Goal: Task Accomplishment & Management: Use online tool/utility

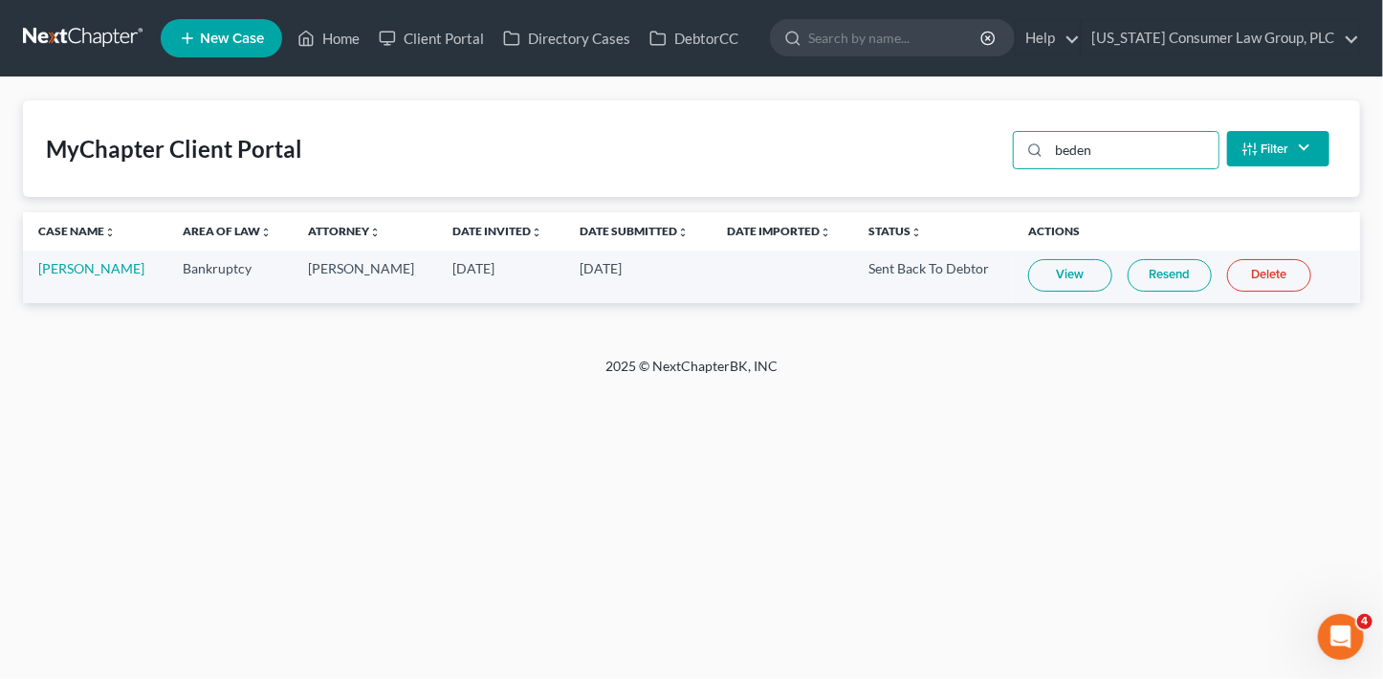
click at [1104, 151] on input "beden" at bounding box center [1133, 150] width 169 height 36
drag, startPoint x: 1104, startPoint y: 151, endPoint x: 1028, endPoint y: 151, distance: 75.6
click at [1028, 151] on div "beden" at bounding box center [1116, 150] width 207 height 38
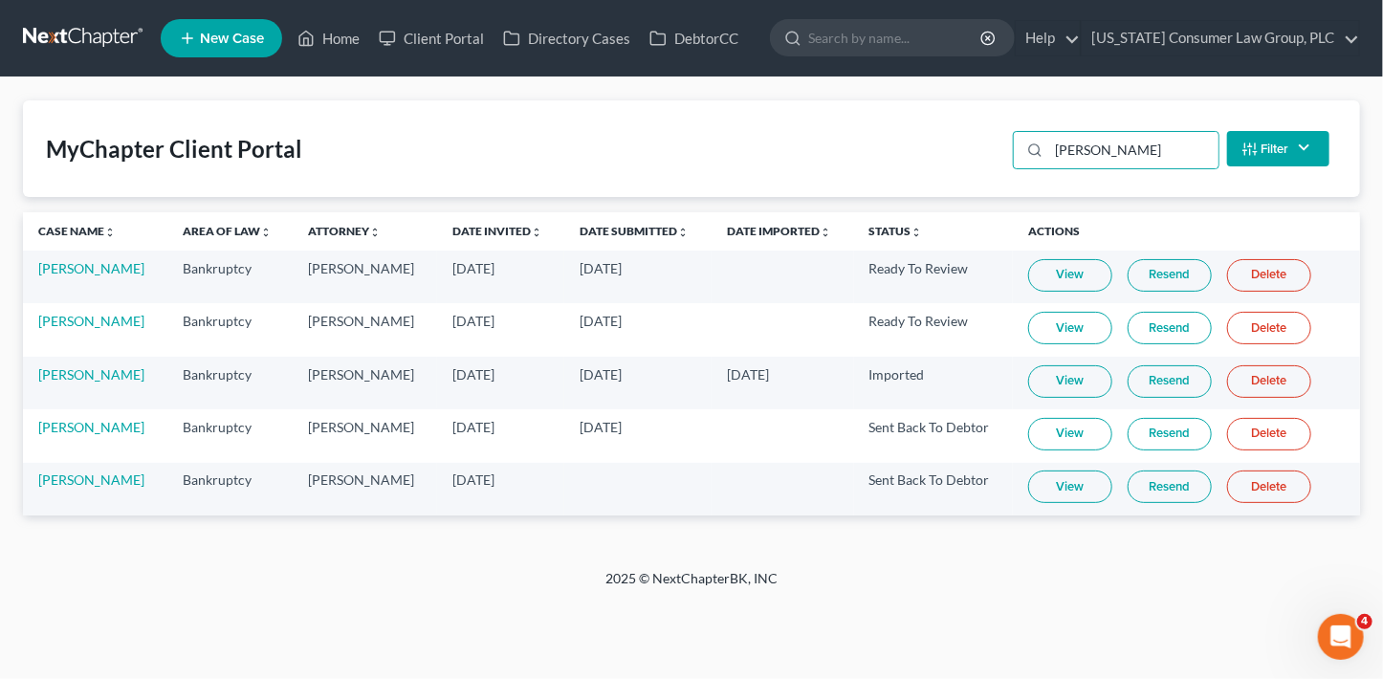
type input "[PERSON_NAME]"
click at [1065, 488] on link "View" at bounding box center [1070, 487] width 84 height 33
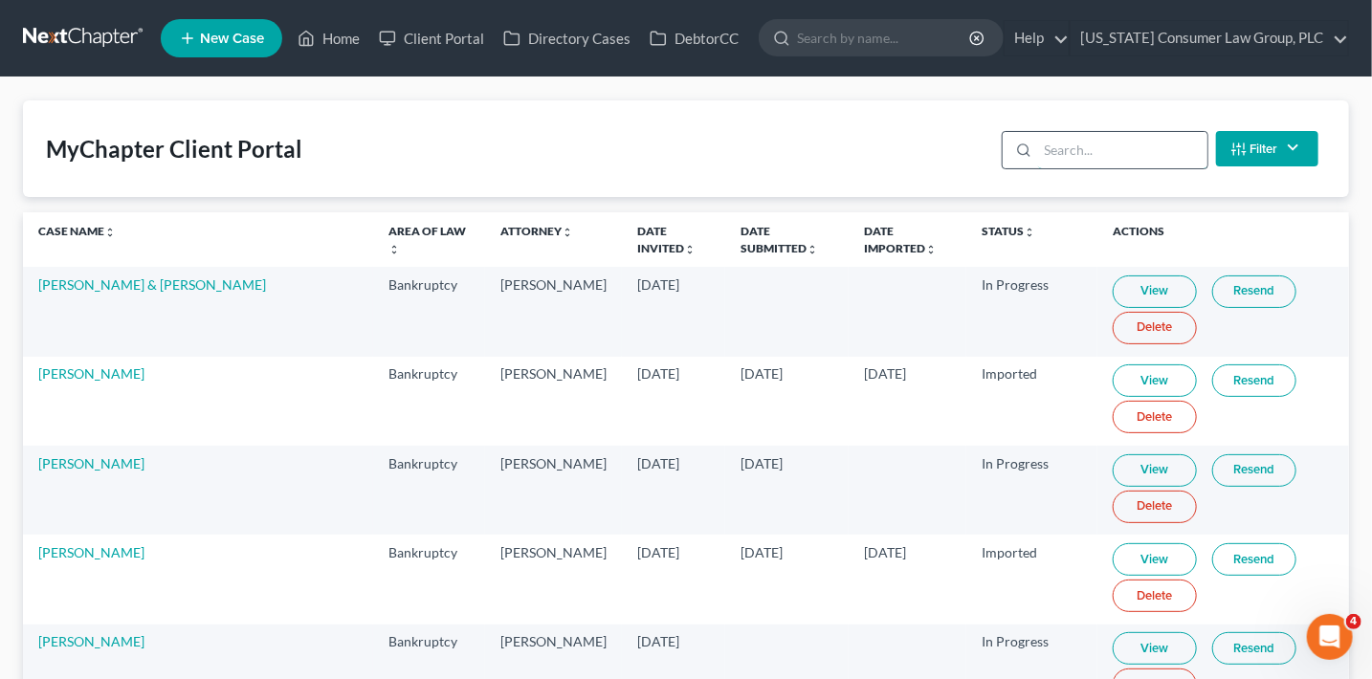
click at [1114, 155] on input "search" at bounding box center [1122, 150] width 169 height 36
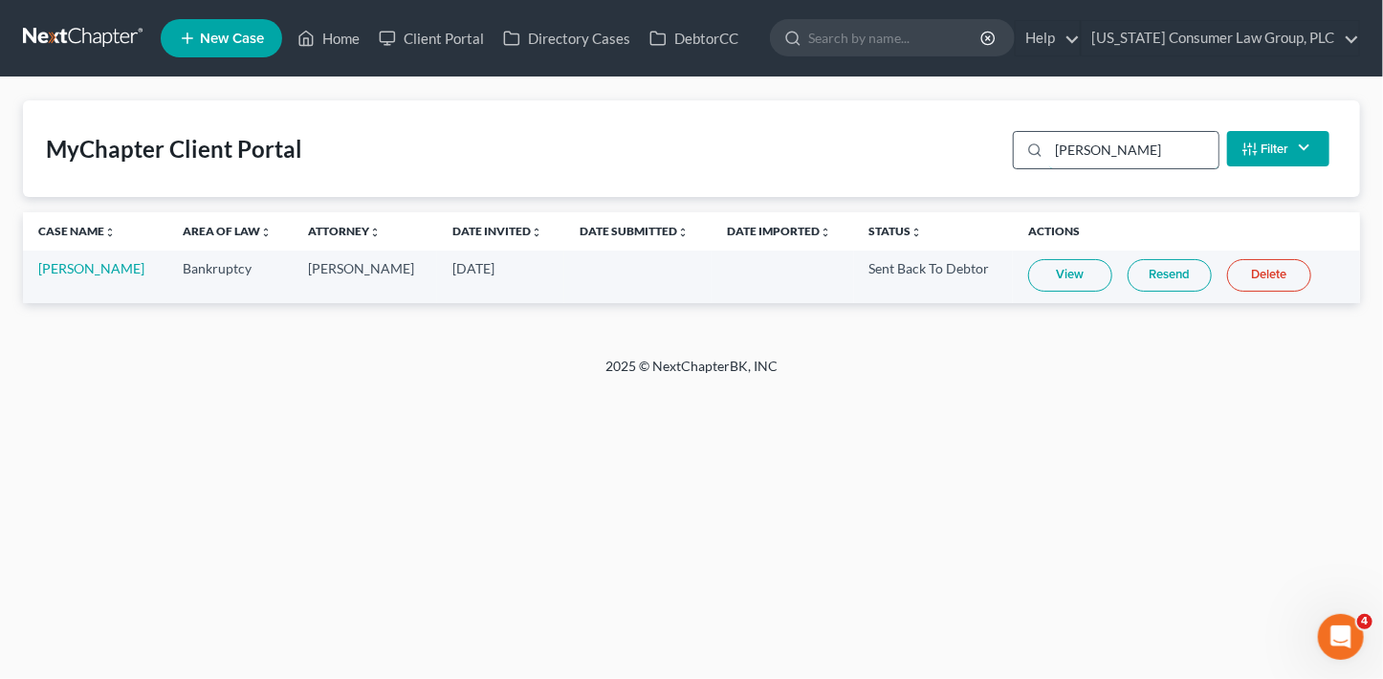
type input "salter"
click at [1160, 279] on link "Resend" at bounding box center [1170, 275] width 84 height 33
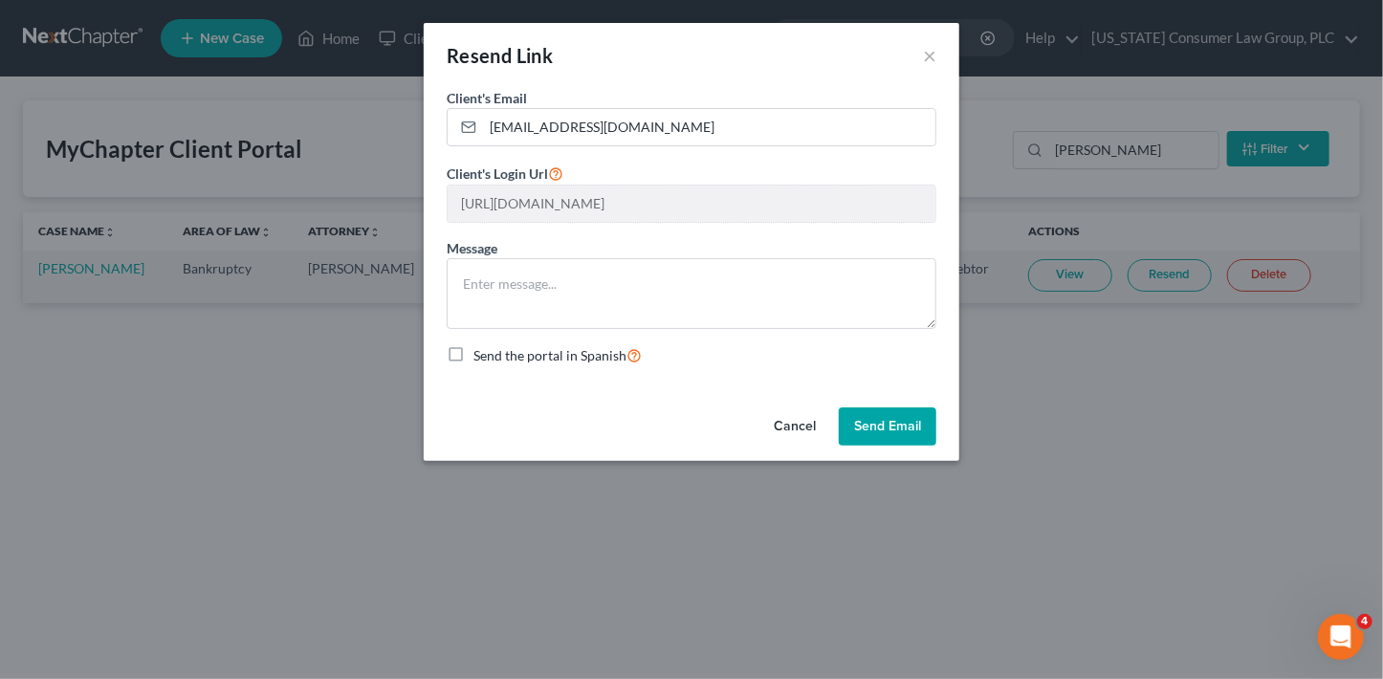
click at [896, 420] on button "Send Email" at bounding box center [888, 426] width 98 height 38
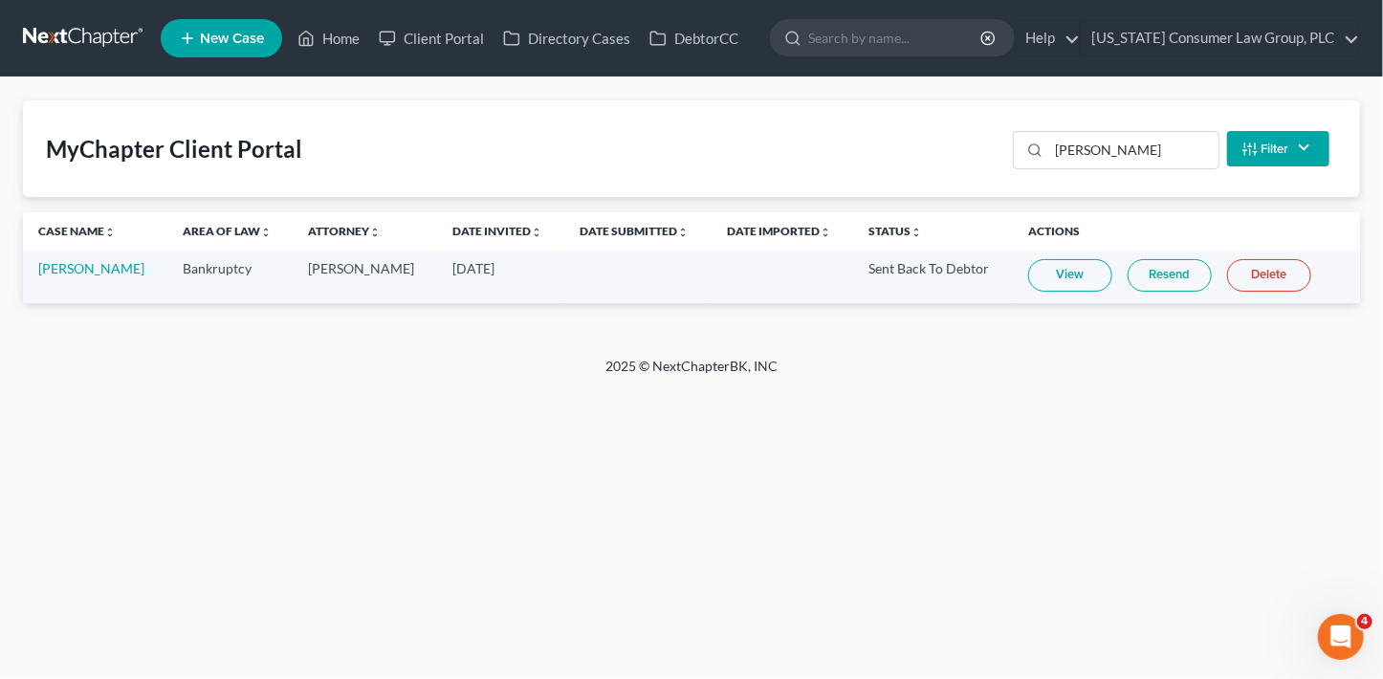
click at [1148, 276] on link "Resend" at bounding box center [1170, 275] width 84 height 33
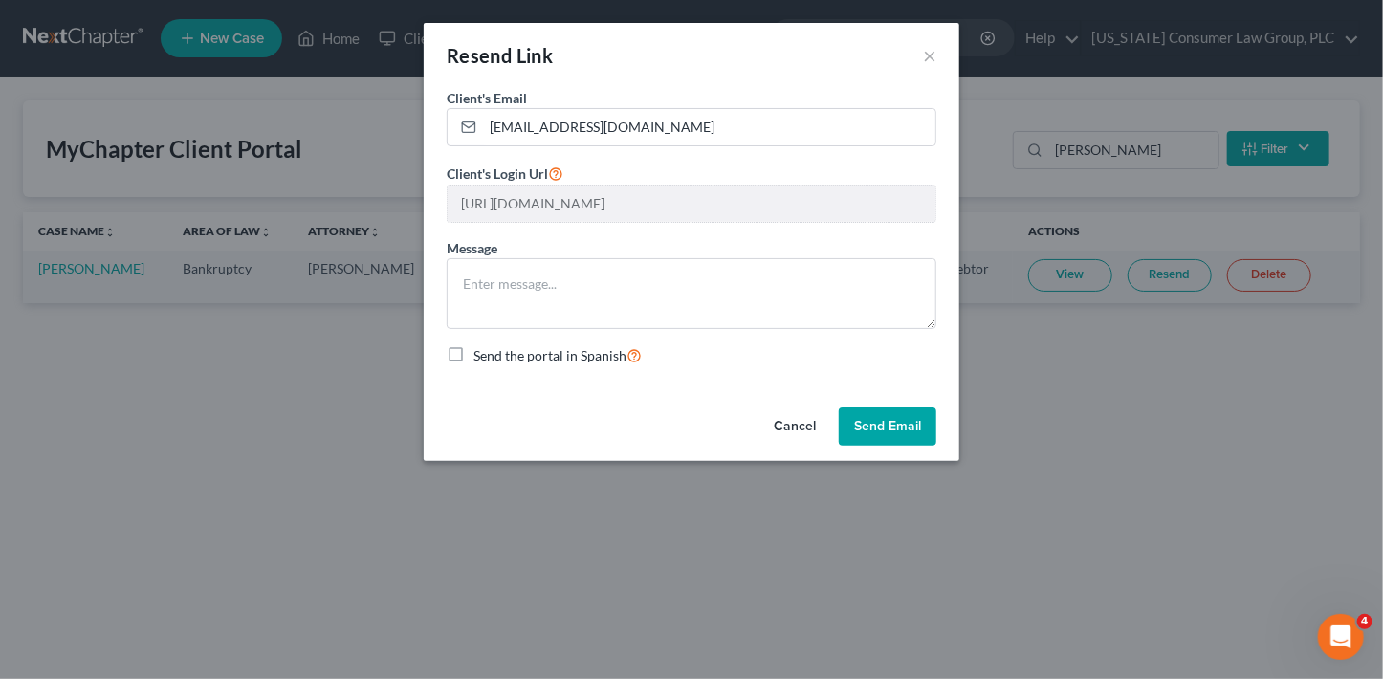
click at [899, 428] on button "Send Email" at bounding box center [888, 426] width 98 height 38
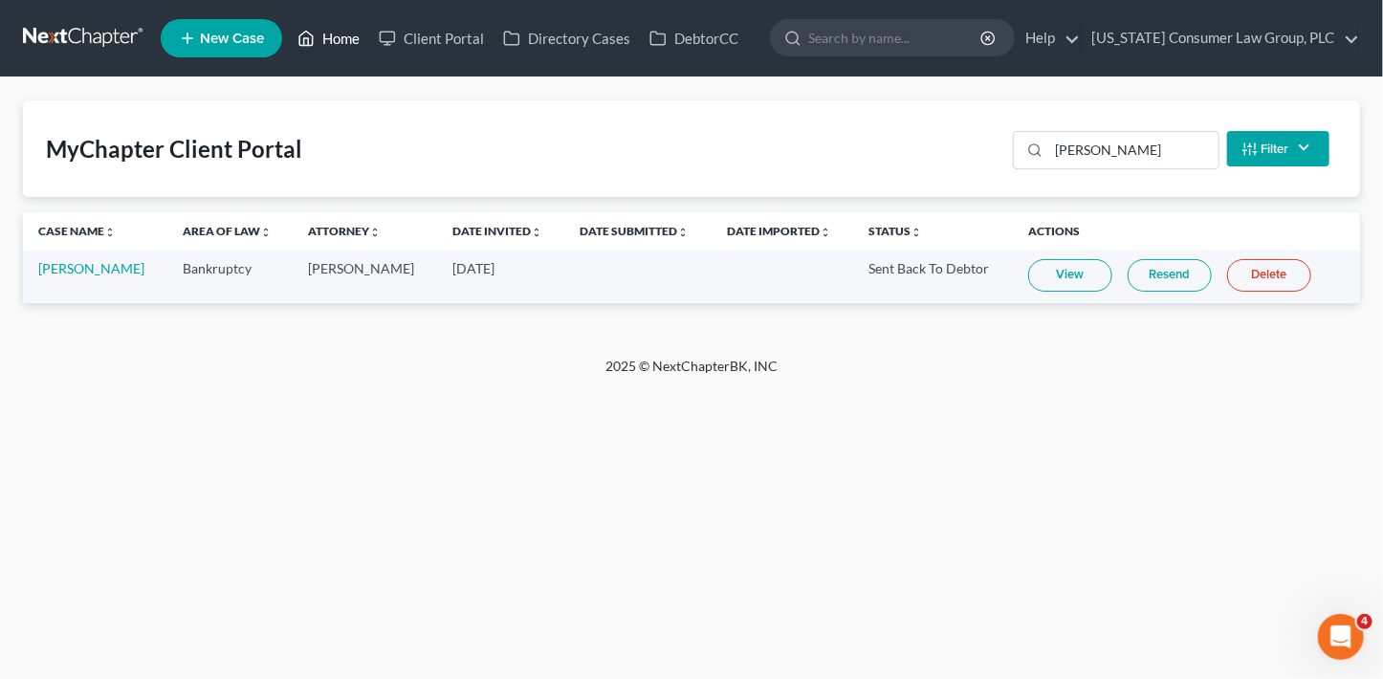
click at [338, 24] on link "Home" at bounding box center [328, 38] width 81 height 34
click at [338, 33] on link "Home" at bounding box center [328, 38] width 81 height 34
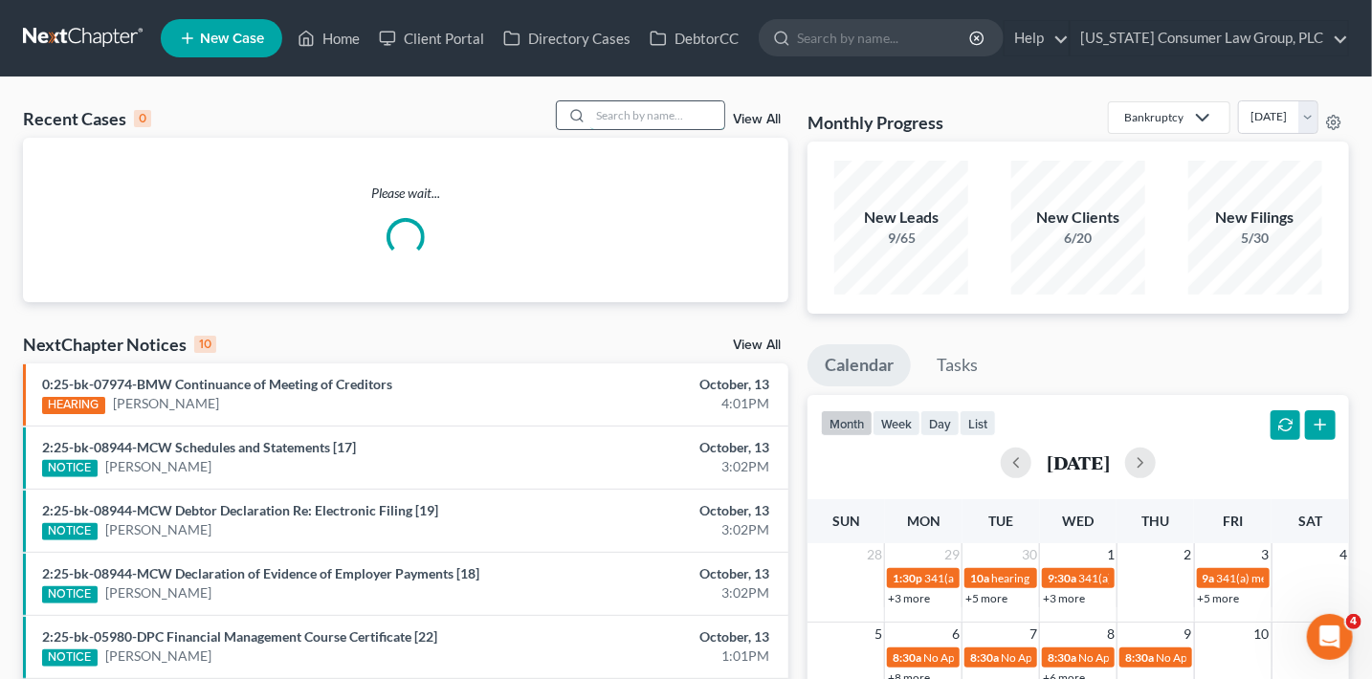
click at [663, 103] on input "search" at bounding box center [657, 115] width 134 height 28
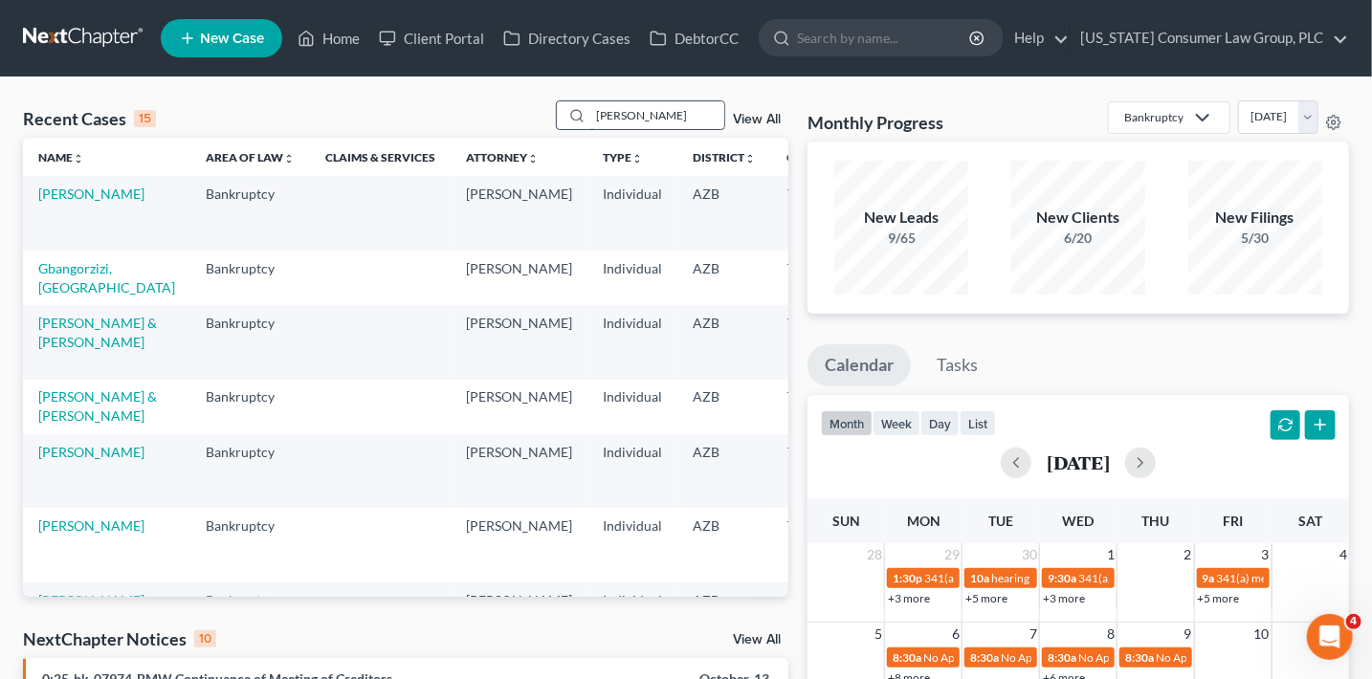
type input "jones"
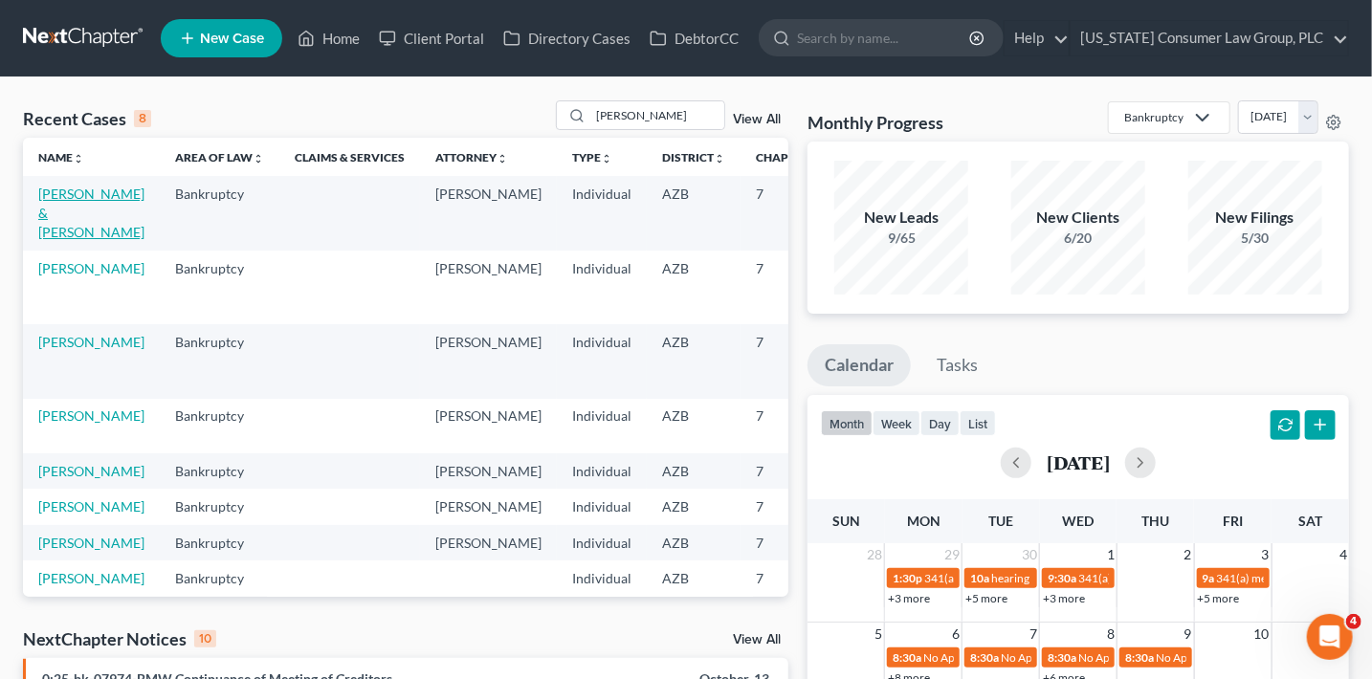
click at [73, 214] on link "Jones, Trevor & Brandi" at bounding box center [91, 213] width 106 height 55
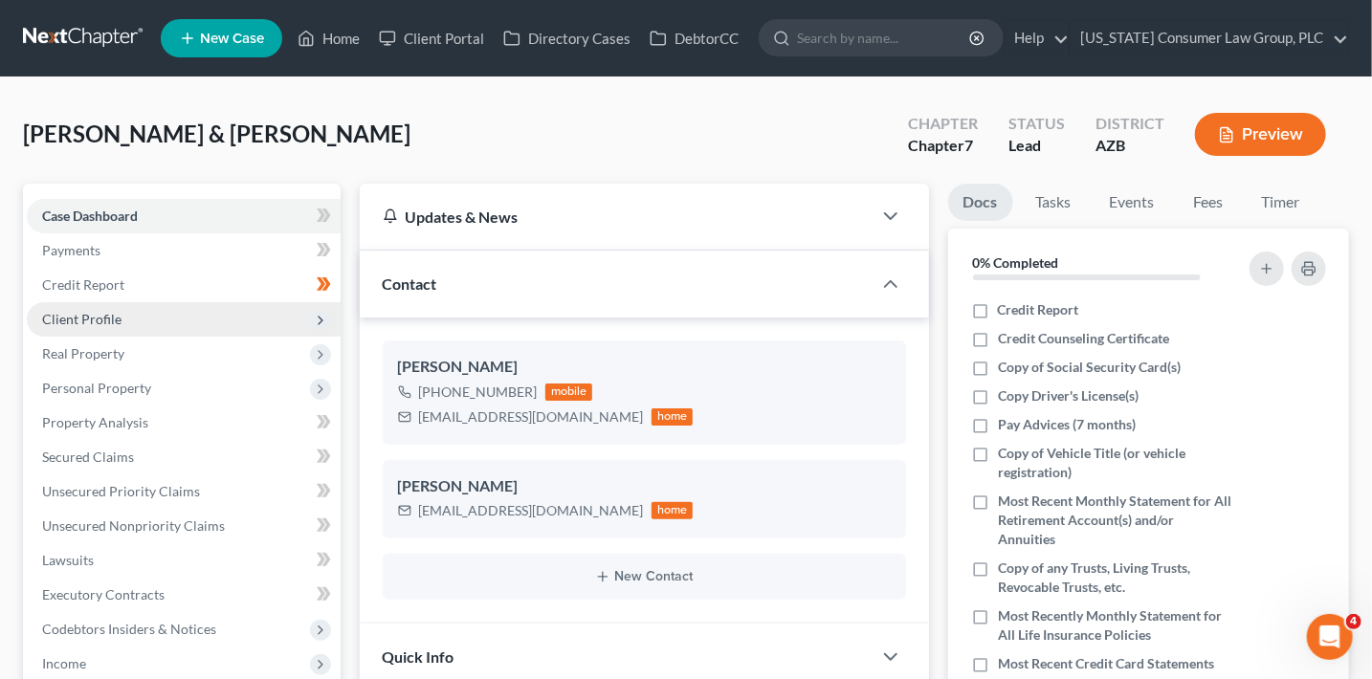
click at [159, 318] on span "Client Profile" at bounding box center [184, 319] width 314 height 34
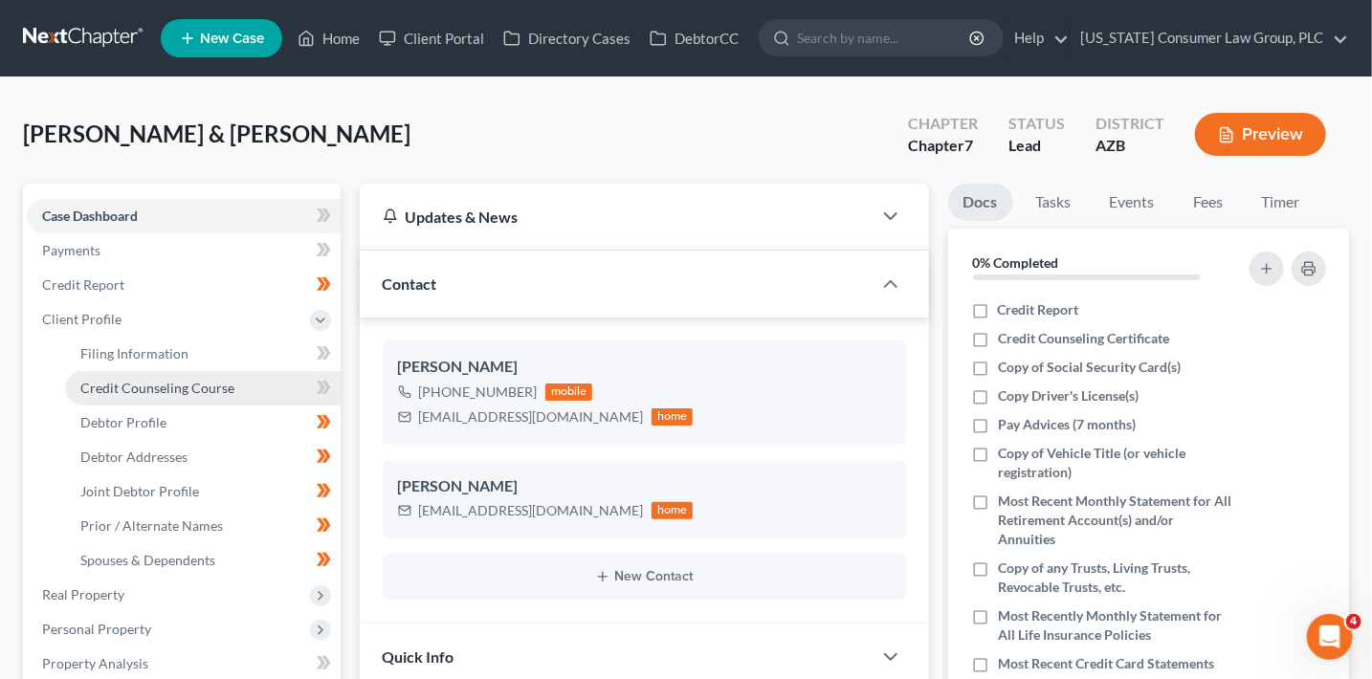
click at [187, 386] on span "Credit Counseling Course" at bounding box center [157, 388] width 154 height 16
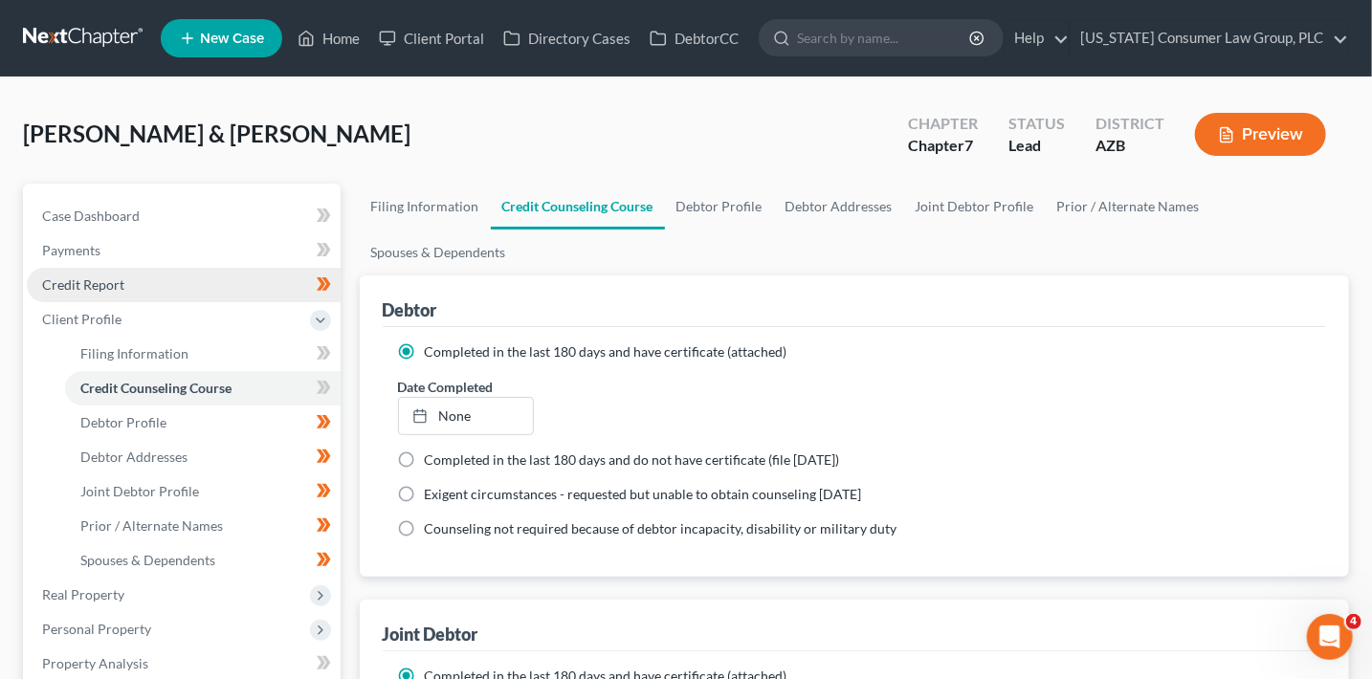
click at [227, 284] on link "Credit Report" at bounding box center [184, 285] width 314 height 34
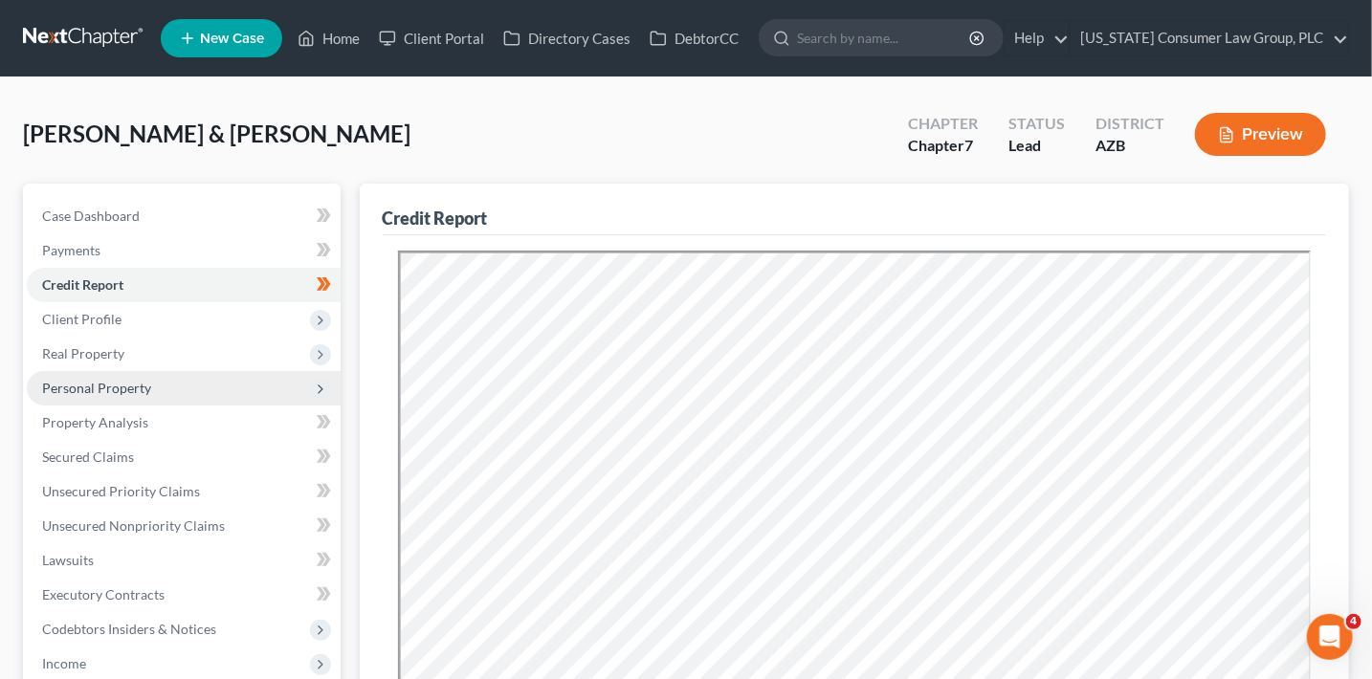
click at [114, 384] on span "Personal Property" at bounding box center [96, 388] width 109 height 16
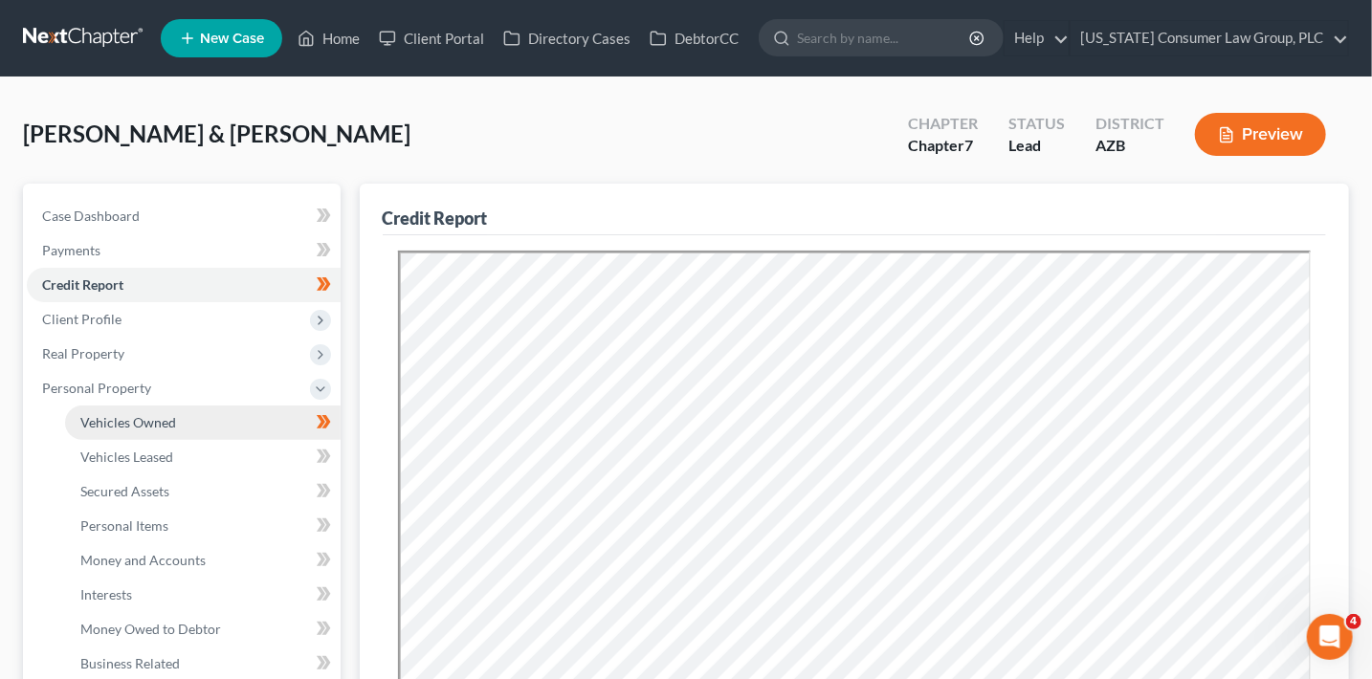
click at [125, 408] on link "Vehicles Owned" at bounding box center [202, 423] width 275 height 34
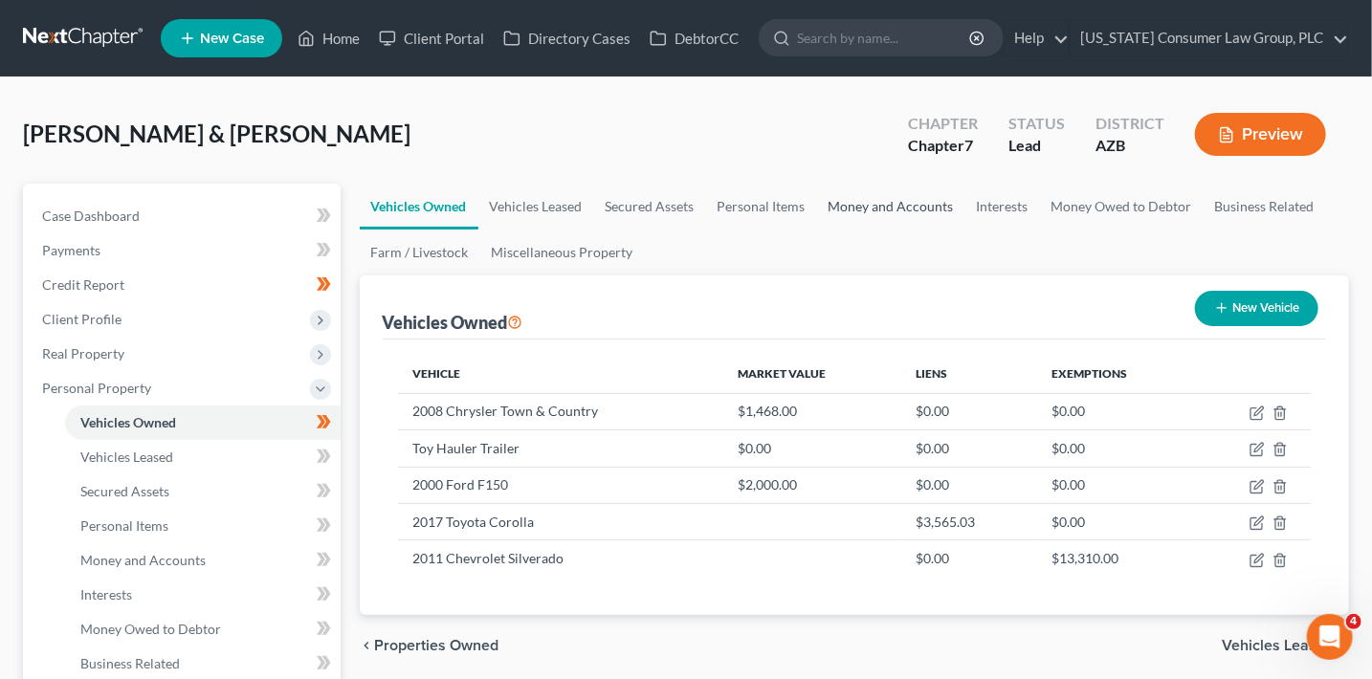
click at [864, 211] on link "Money and Accounts" at bounding box center [891, 207] width 148 height 46
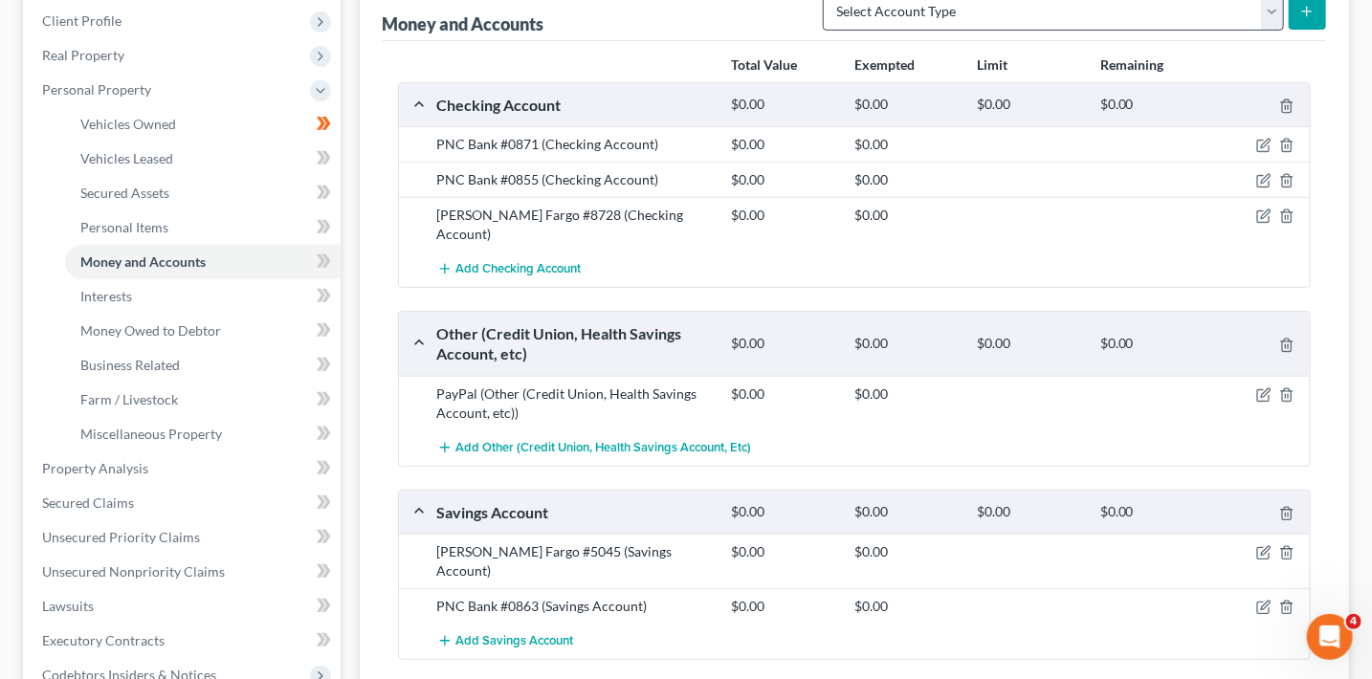
scroll to position [311, 0]
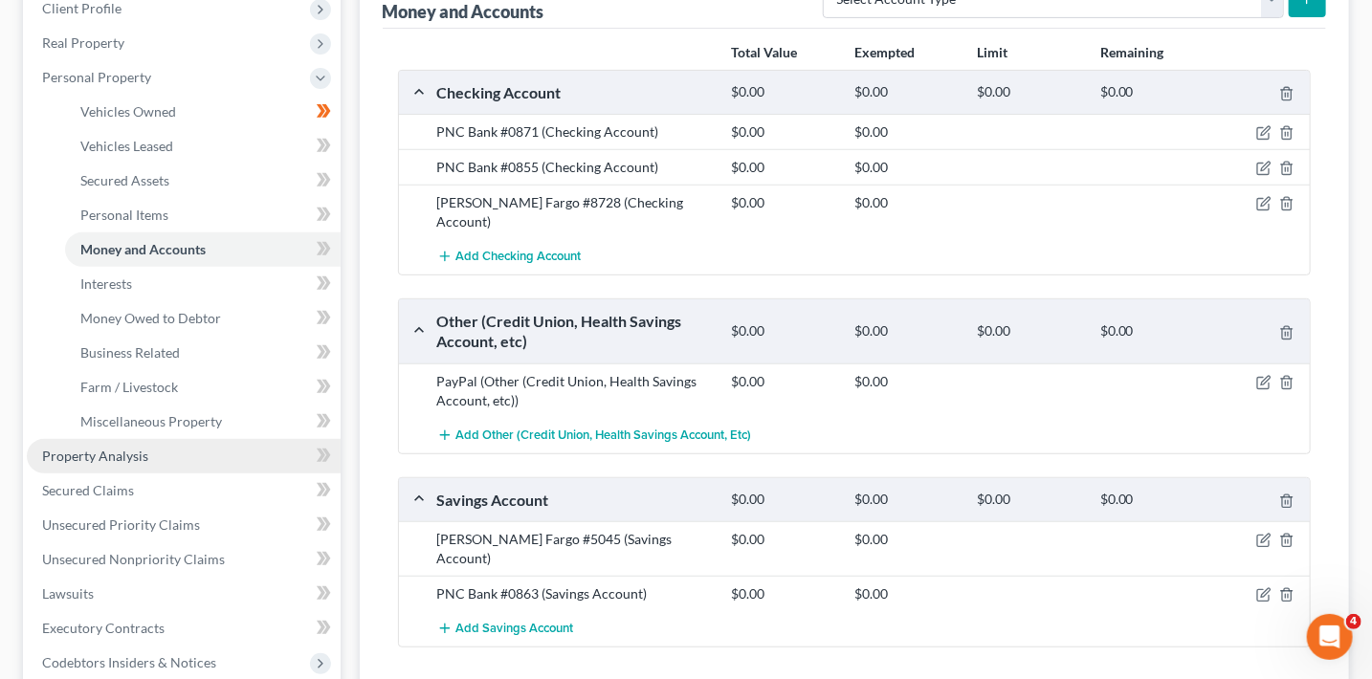
click at [131, 456] on span "Property Analysis" at bounding box center [95, 456] width 106 height 16
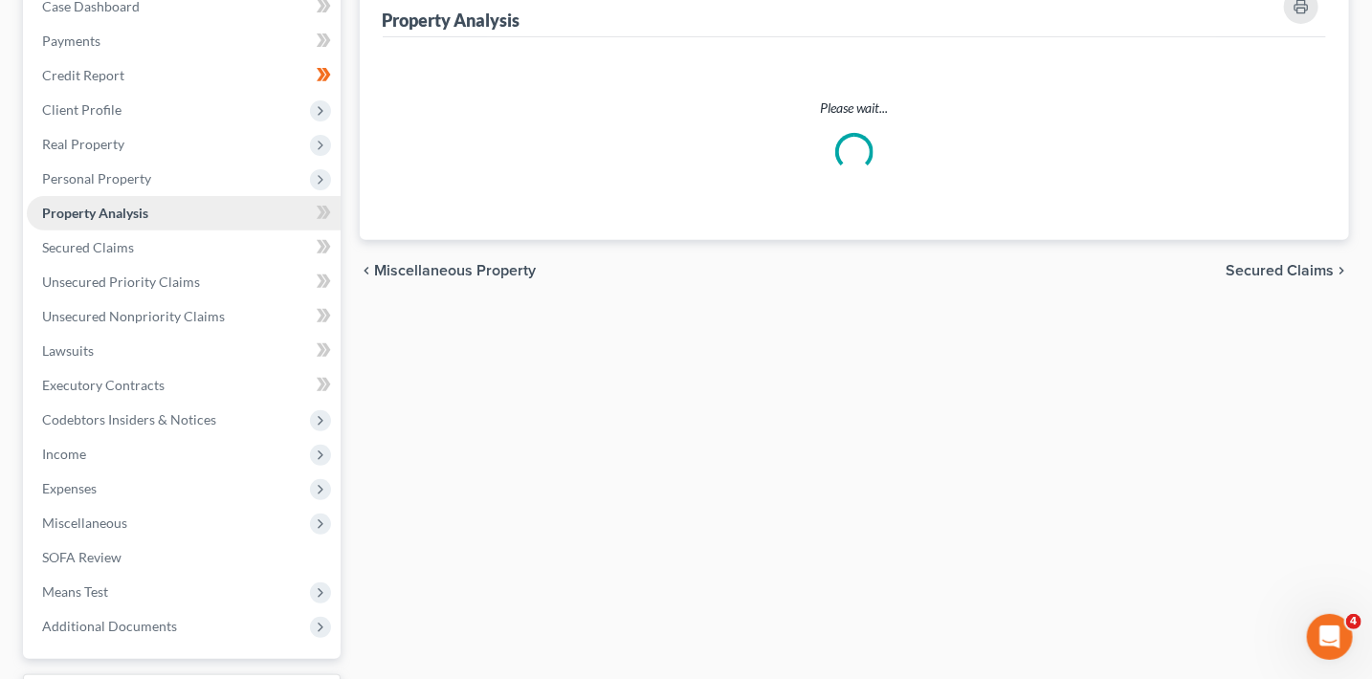
click at [137, 454] on ul "Case Dashboard Payments Invoices Payments Payments Credit Report Client Profile" at bounding box center [184, 316] width 314 height 654
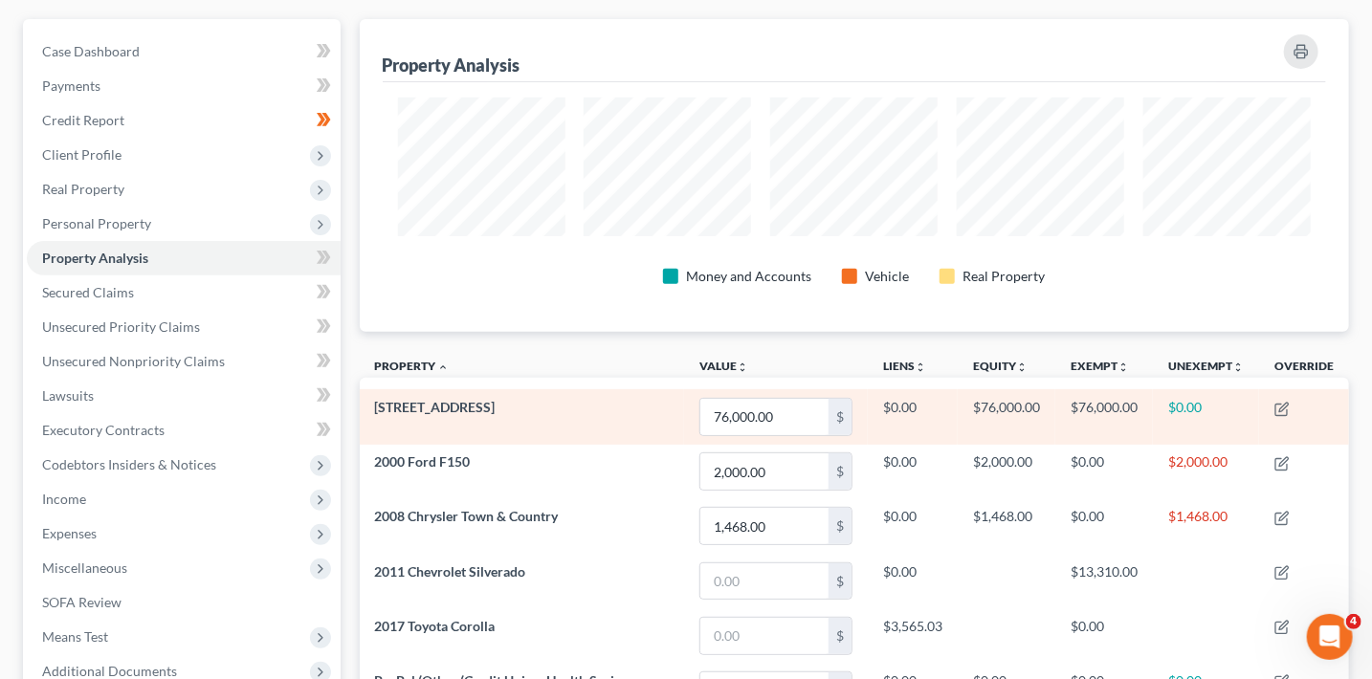
scroll to position [251, 0]
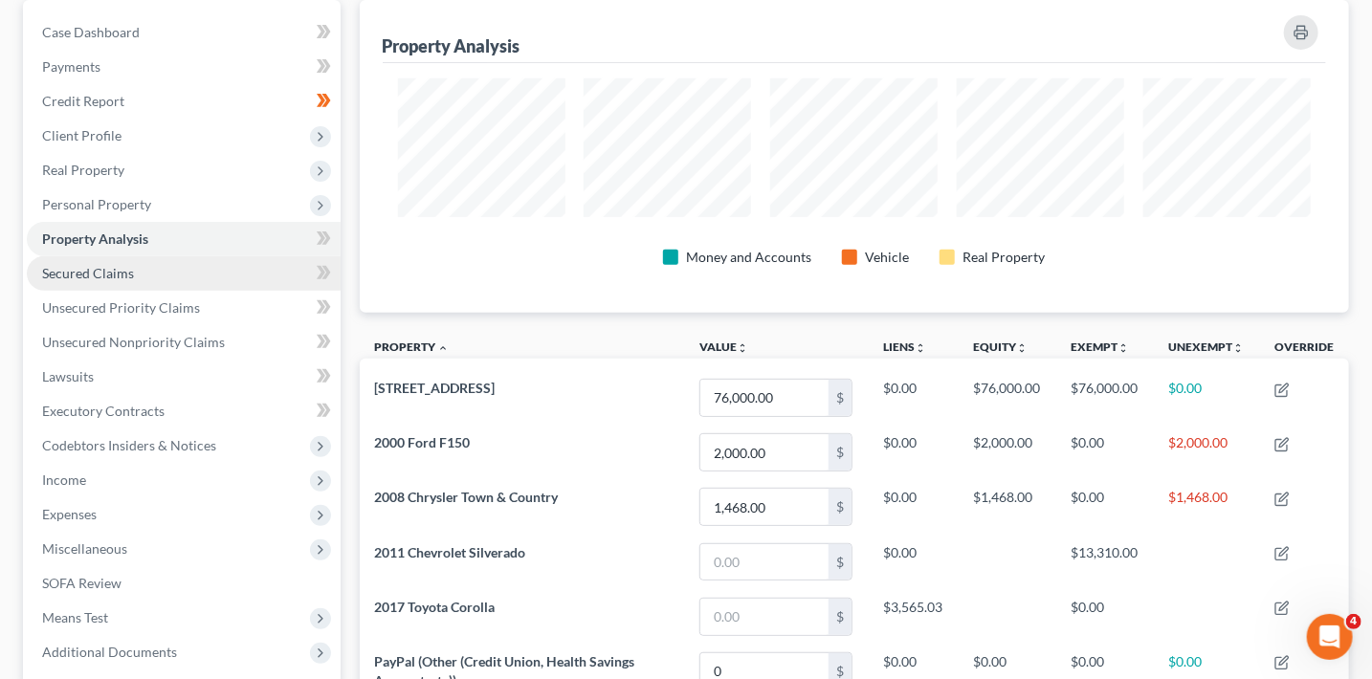
click at [145, 266] on link "Secured Claims" at bounding box center [184, 273] width 314 height 34
